Goal: Transaction & Acquisition: Subscribe to service/newsletter

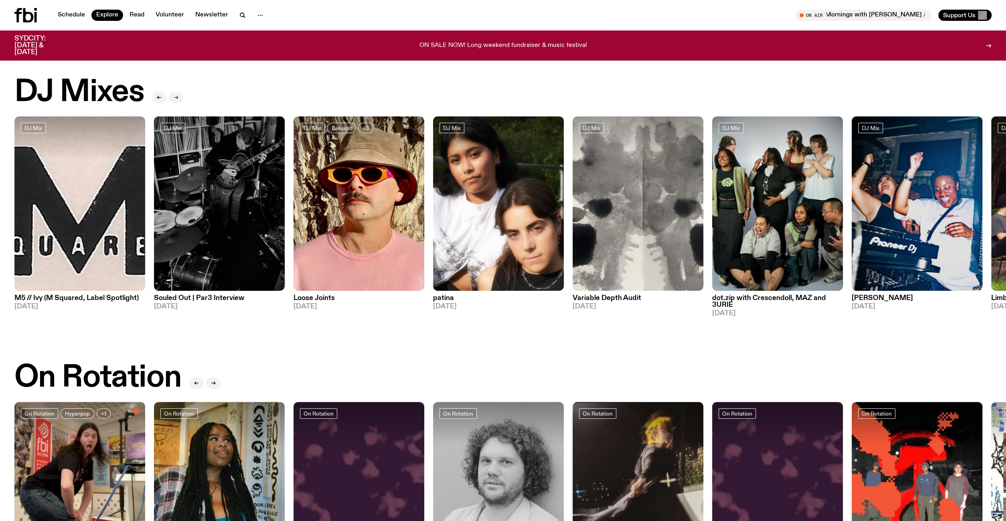
click at [179, 97] on button "button" at bounding box center [176, 97] width 14 height 11
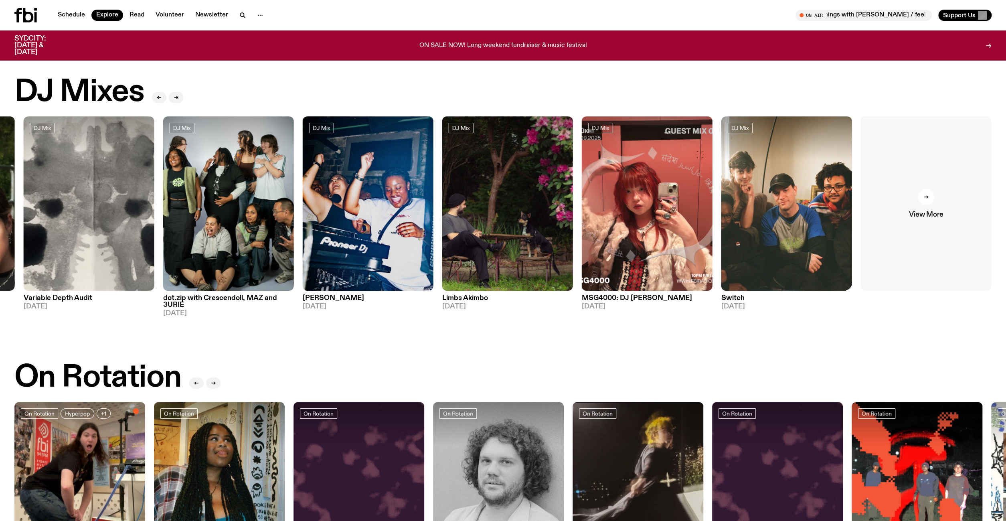
click at [945, 202] on link "View More" at bounding box center [926, 203] width 131 height 174
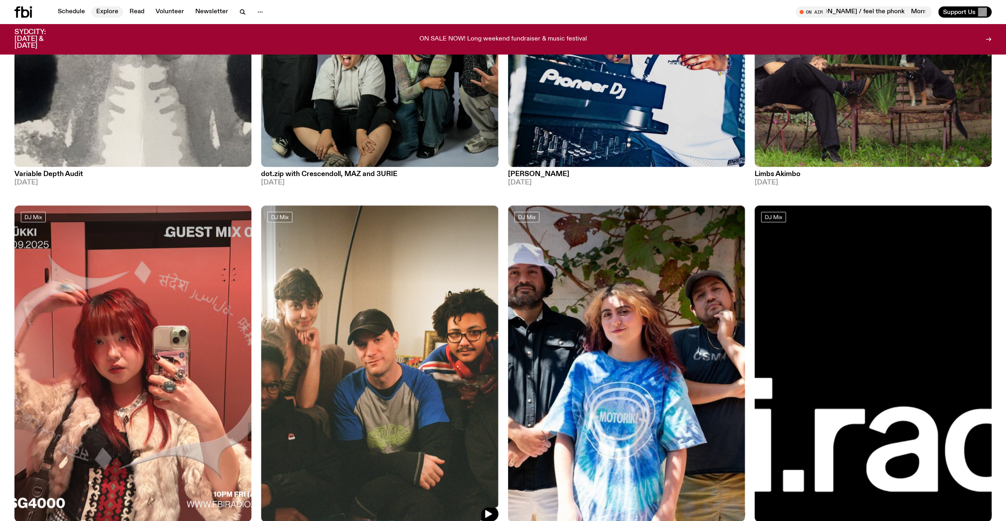
scroll to position [454, 0]
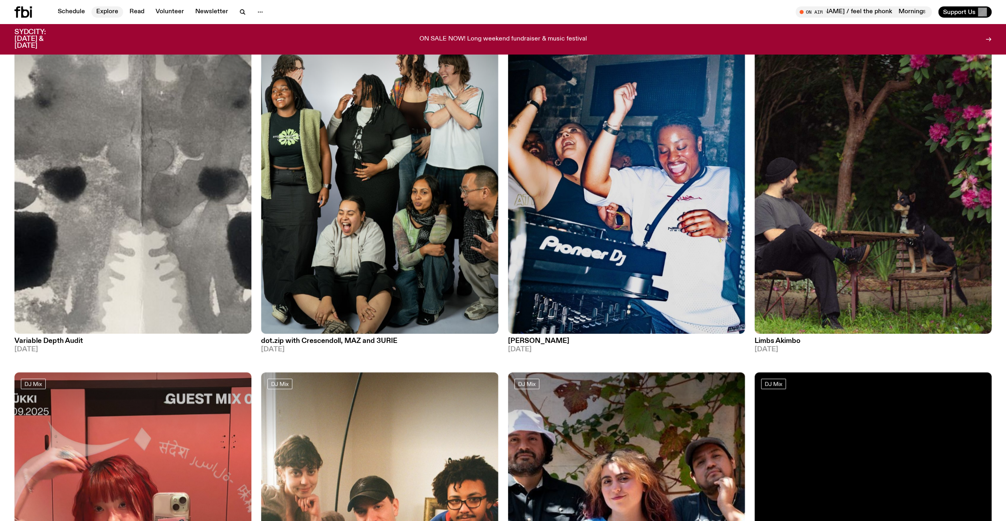
click at [107, 16] on link "Explore" at bounding box center [107, 11] width 32 height 11
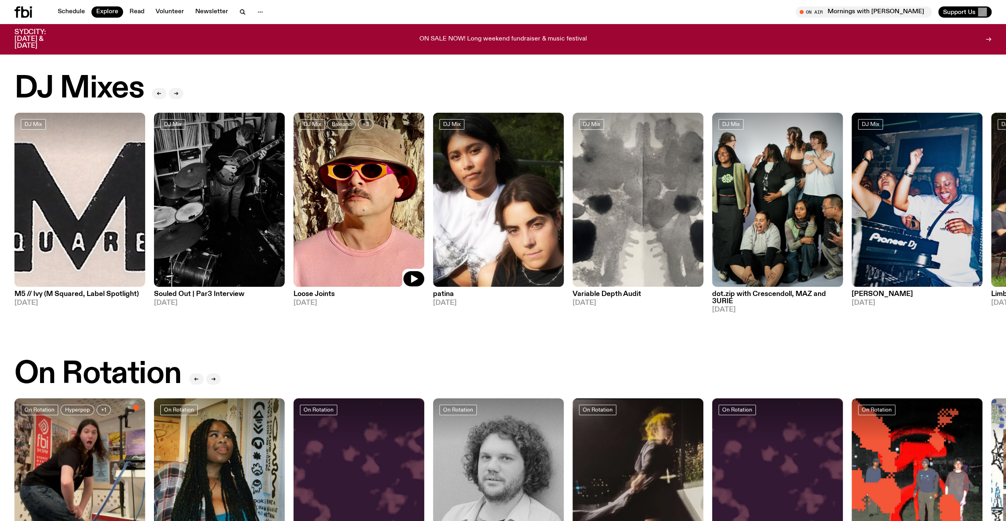
scroll to position [250, 0]
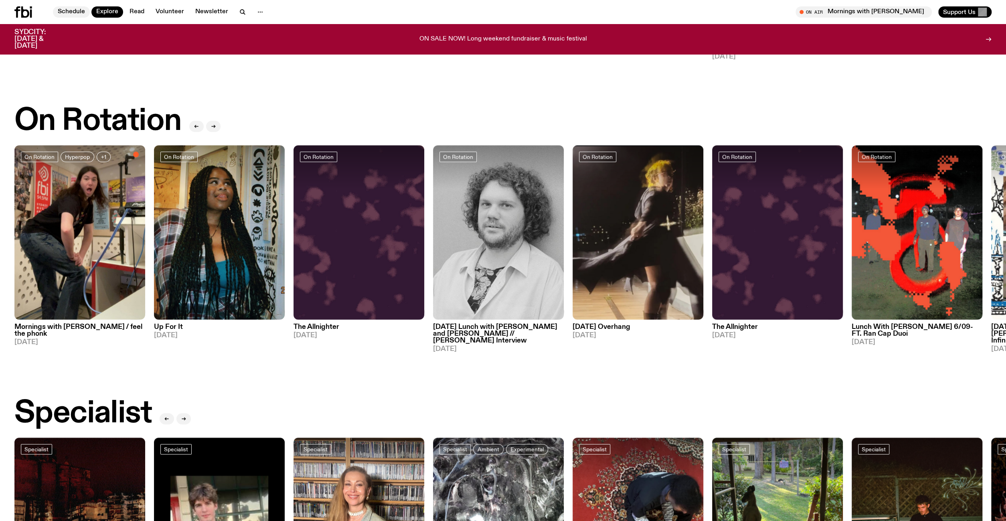
click at [77, 8] on link "Schedule" at bounding box center [71, 11] width 37 height 11
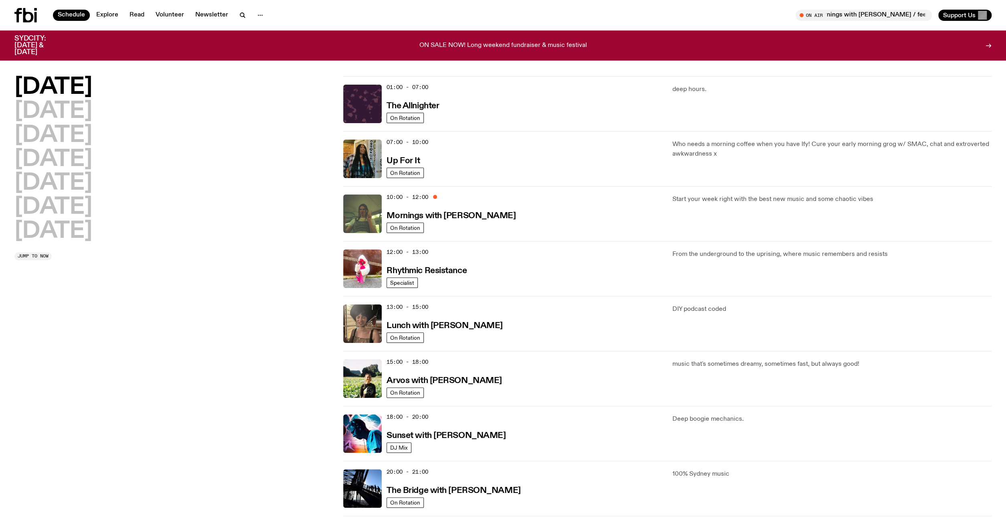
click at [268, 272] on div "[DATE] [DATE] [DATE] [DATE] [DATE] [DATE] [DATE] Jump to now" at bounding box center [173, 351] width 319 height 550
click at [360, 215] on img at bounding box center [362, 214] width 39 height 39
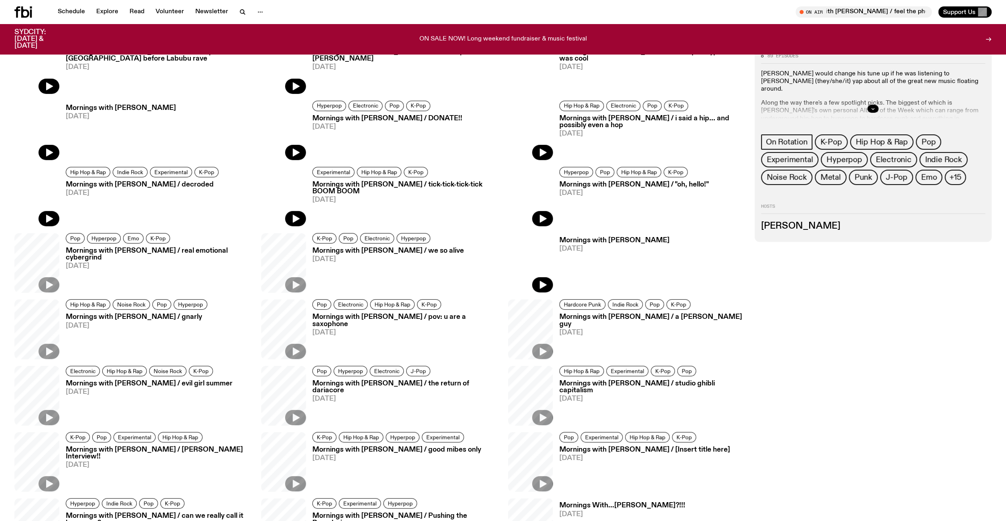
scroll to position [417, 0]
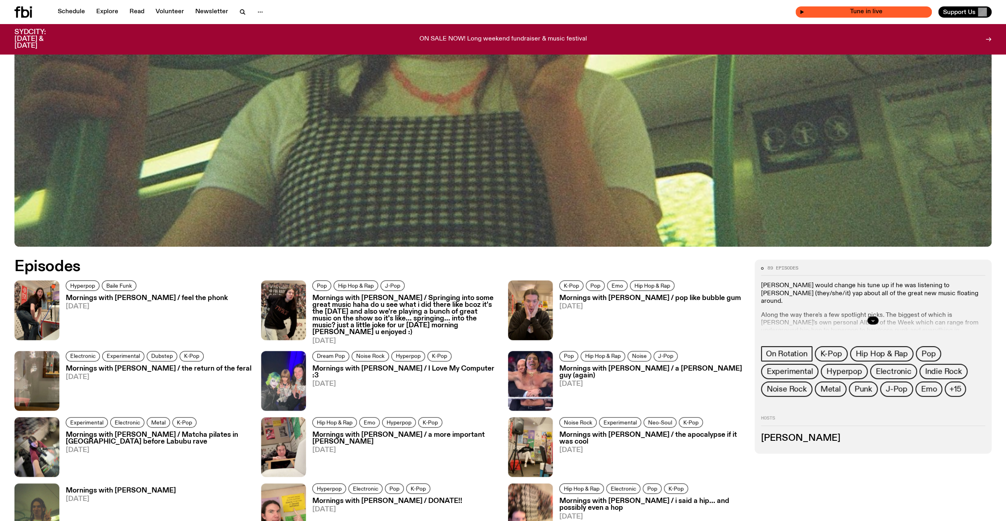
click at [838, 12] on span "Tune in live" at bounding box center [867, 12] width 124 height 6
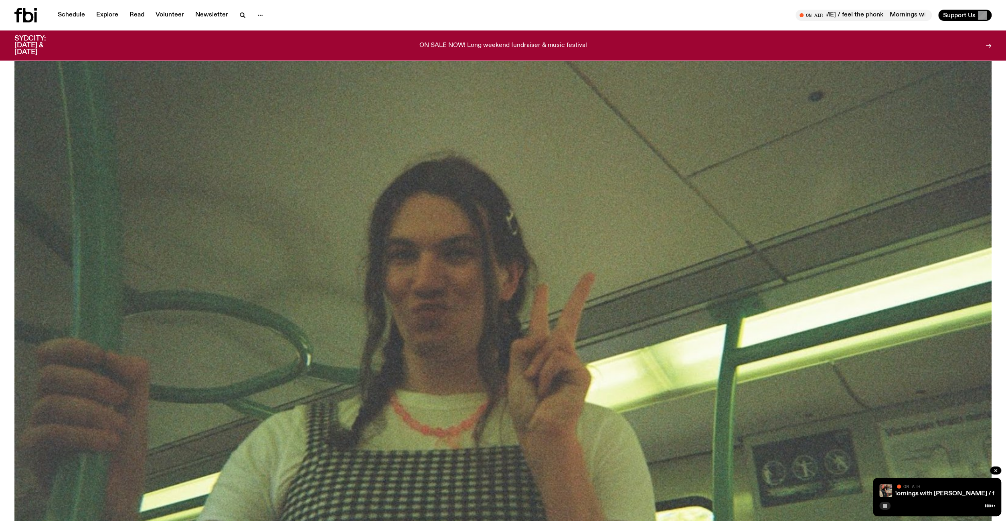
scroll to position [0, 0]
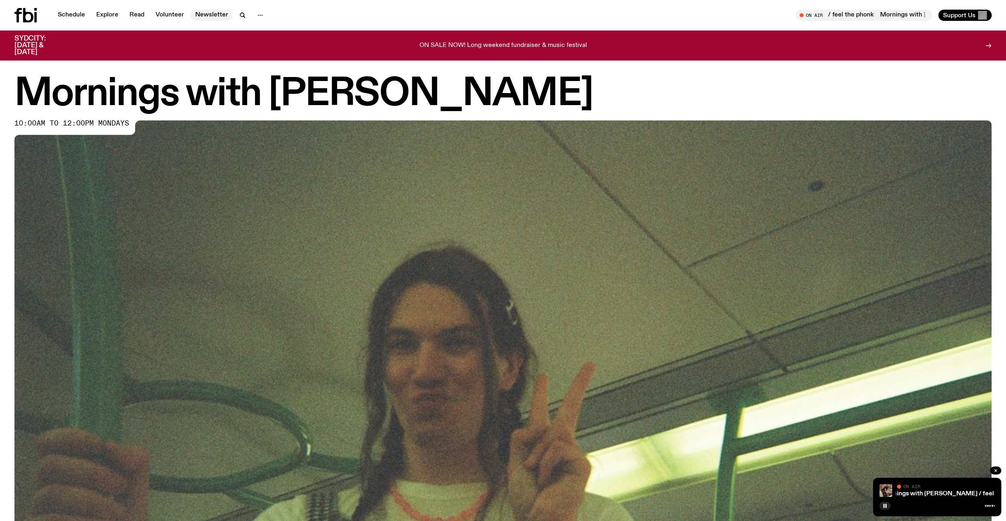
click at [210, 20] on link "Newsletter" at bounding box center [212, 15] width 43 height 11
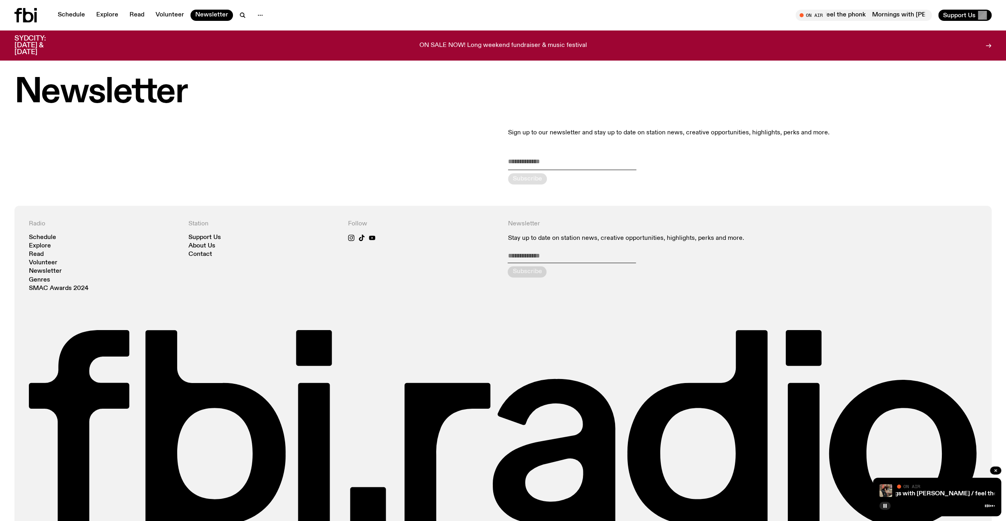
click at [586, 164] on input "email" at bounding box center [572, 163] width 128 height 13
type input "**********"
click at [529, 179] on icon "submit" at bounding box center [527, 179] width 10 height 10
click at [353, 234] on div "Follow" at bounding box center [423, 255] width 150 height 71
click at [352, 235] on icon at bounding box center [351, 238] width 6 height 6
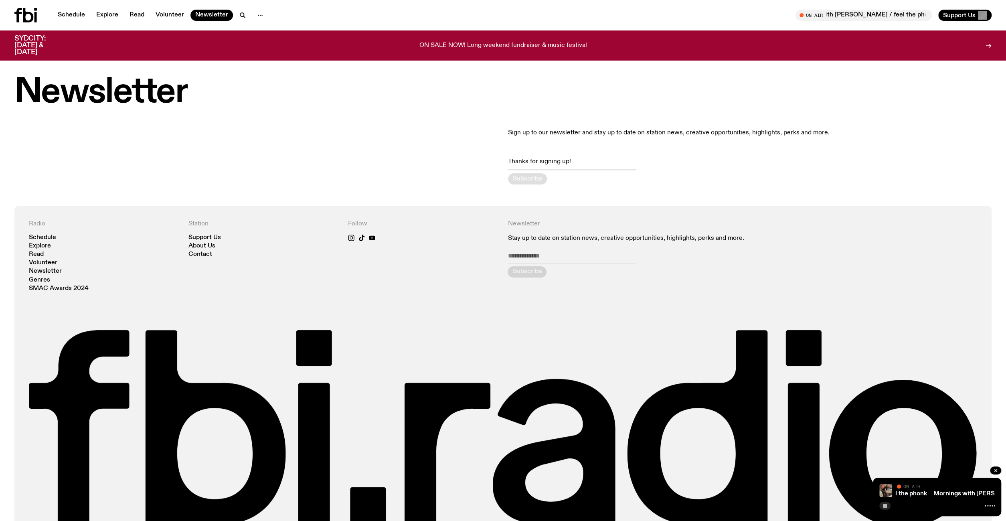
click at [550, 42] on p "ON SALE NOW! Long weekend fundraiser & music festival" at bounding box center [504, 45] width 168 height 7
